Goal: Task Accomplishment & Management: Use online tool/utility

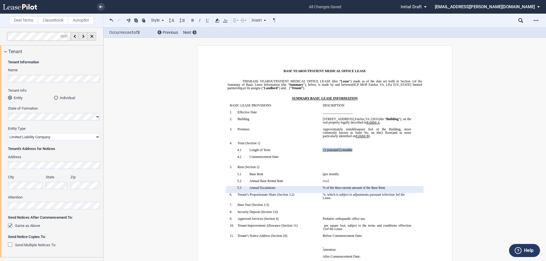
select select "limited liability company"
select select "number:6"
select select "number:5"
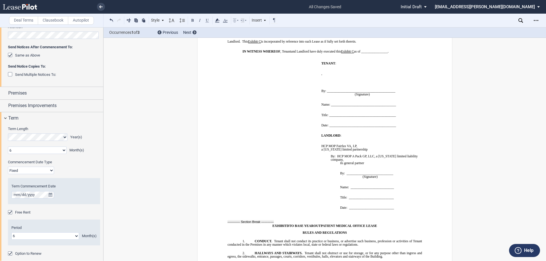
click at [335, 165] on p at bounding box center [372, 166] width 103 height 3
click at [338, 155] on span "By: HCP MOP A Pack GP, LLC, a [US_STATE] limited liability company, its general…" at bounding box center [372, 182] width 103 height 55
click at [337, 155] on span "By: HCP MOP A Pack GP, LLC, a [US_STATE] limited liability company, its general…" at bounding box center [372, 182] width 103 height 55
click at [538, 21] on div "Open Lease options menu" at bounding box center [535, 20] width 9 height 9
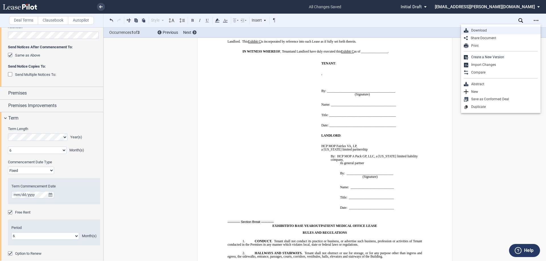
click at [492, 32] on div "Download" at bounding box center [502, 30] width 69 height 5
